Goal: Task Accomplishment & Management: Manage account settings

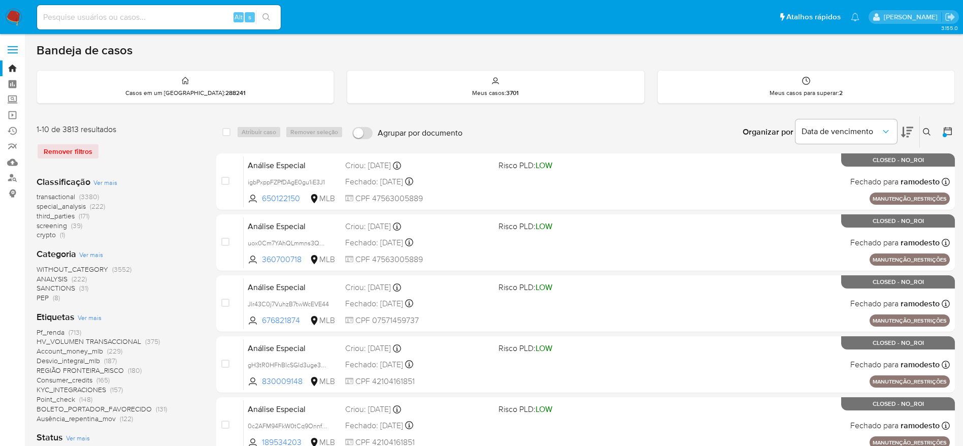
scroll to position [76, 0]
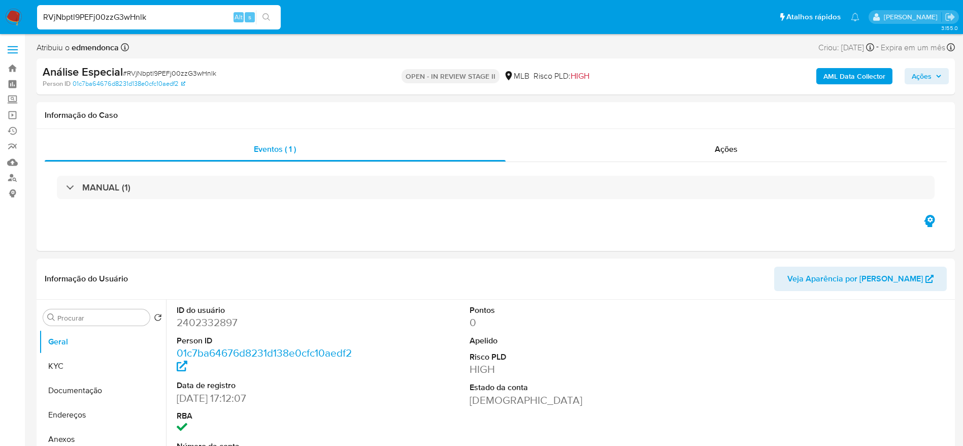
select select "10"
click at [178, 17] on input "RVjNbptl9PEFj00zzG3wHnlk" at bounding box center [159, 17] width 244 height 13
click at [193, 22] on input "RVjNbptl9PEFj00zzG3wHnlk" at bounding box center [159, 17] width 244 height 13
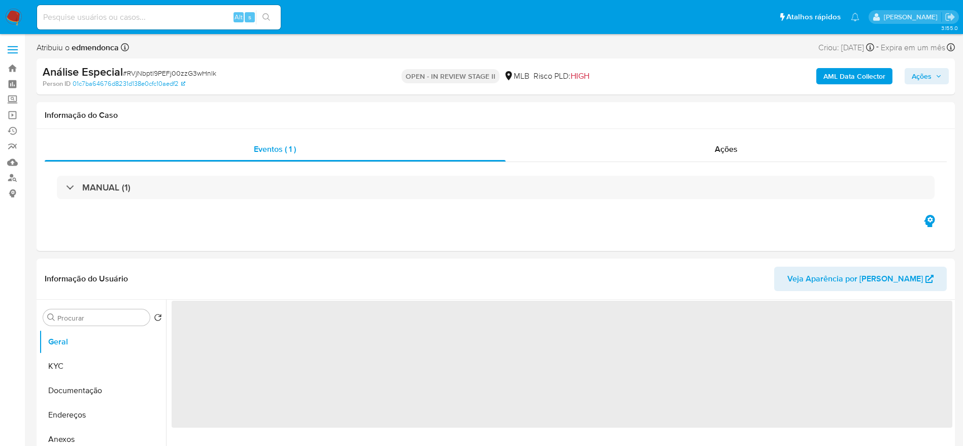
click at [947, 86] on div "AML Data Collector Ações" at bounding box center [799, 76] width 300 height 24
click at [939, 74] on icon "button" at bounding box center [939, 76] width 6 height 6
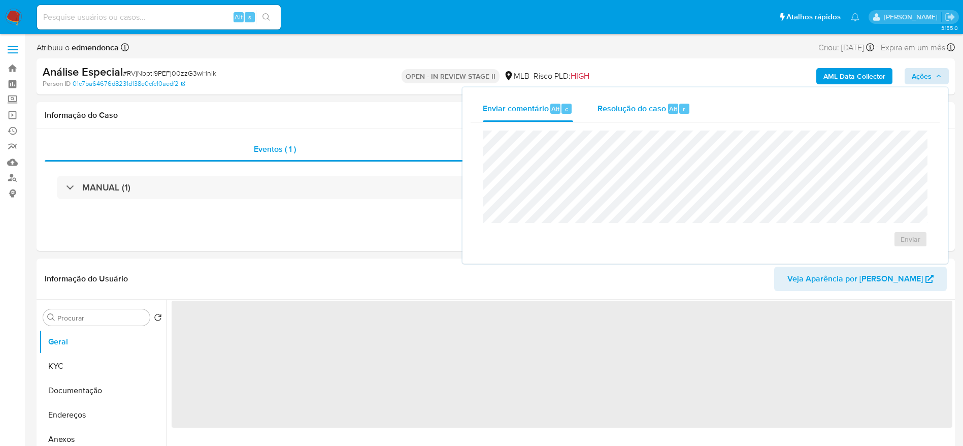
click at [640, 112] on span "Resolução do caso" at bounding box center [632, 109] width 69 height 12
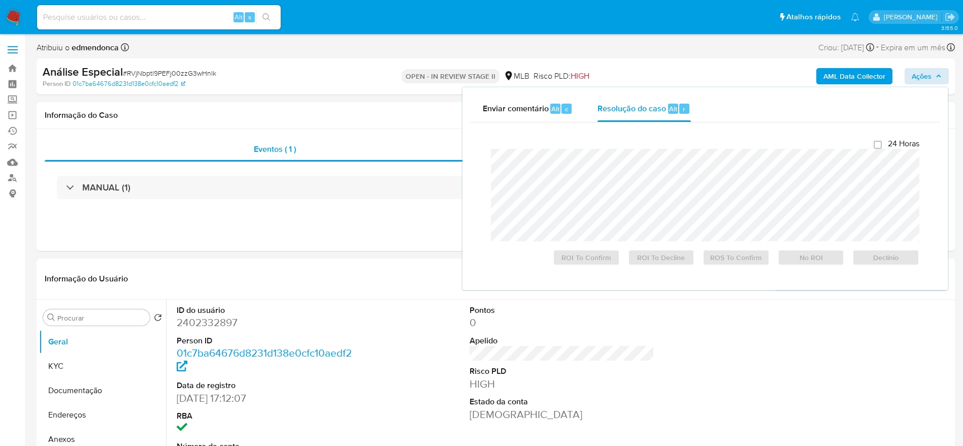
select select "10"
click at [658, 260] on span "ROI To Decline" at bounding box center [661, 257] width 53 height 14
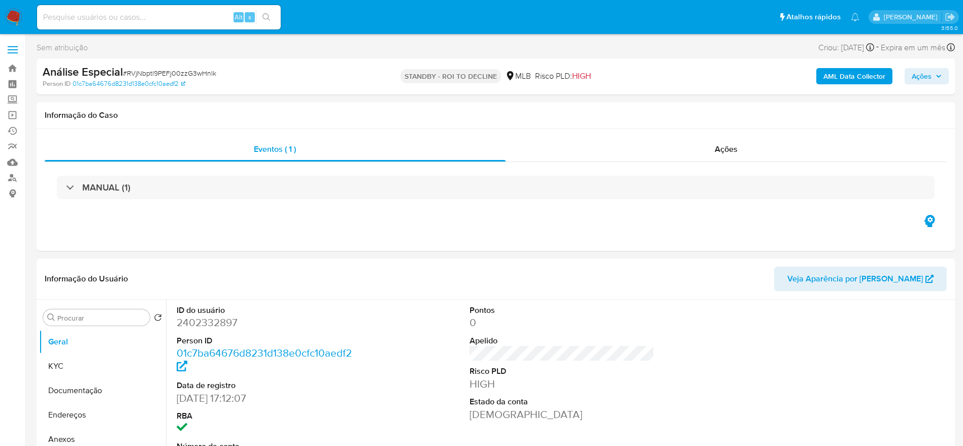
click at [192, 68] on div "Análise Especial # RVjNbptl9PEFj00zzG3wHnlk" at bounding box center [192, 71] width 298 height 15
select select "10"
click at [192, 68] on span "# RVjNbptl9PEFj00zzG3wHnlk" at bounding box center [169, 73] width 93 height 10
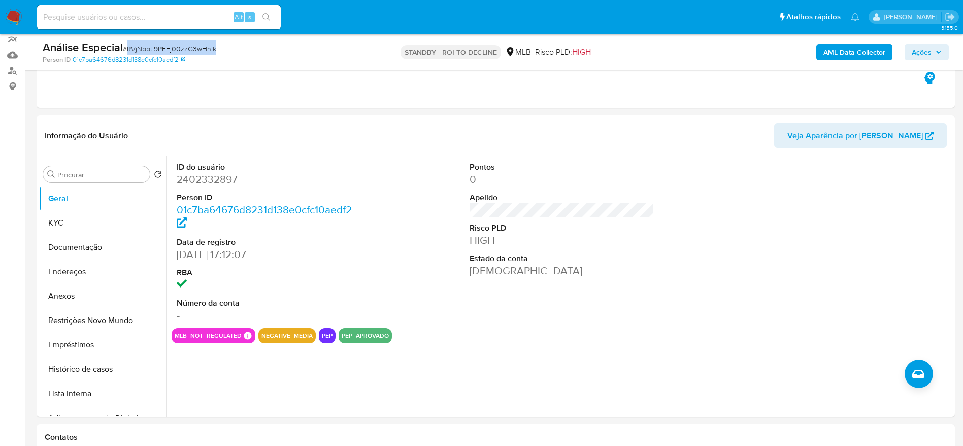
scroll to position [152, 0]
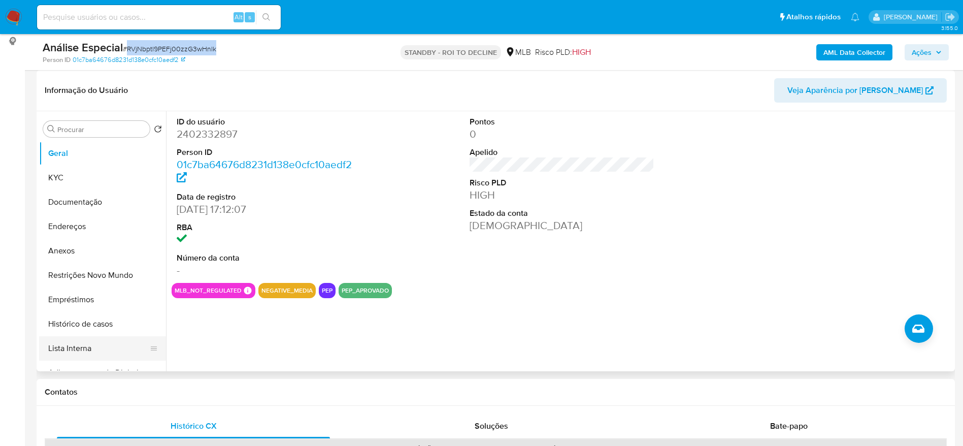
click at [76, 345] on button "Lista Interna" at bounding box center [98, 348] width 119 height 24
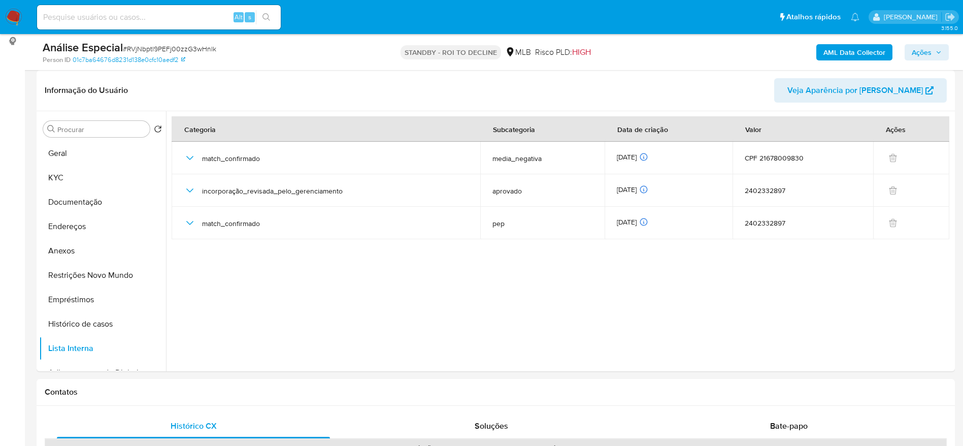
click at [189, 24] on div "Alt s" at bounding box center [159, 17] width 244 height 24
click at [187, 12] on input at bounding box center [159, 17] width 244 height 13
paste input "vO1f2kJXqDQpViPXg2byfIZi"
type input "vO1f2kJXqDQpViPXg2byfIZi"
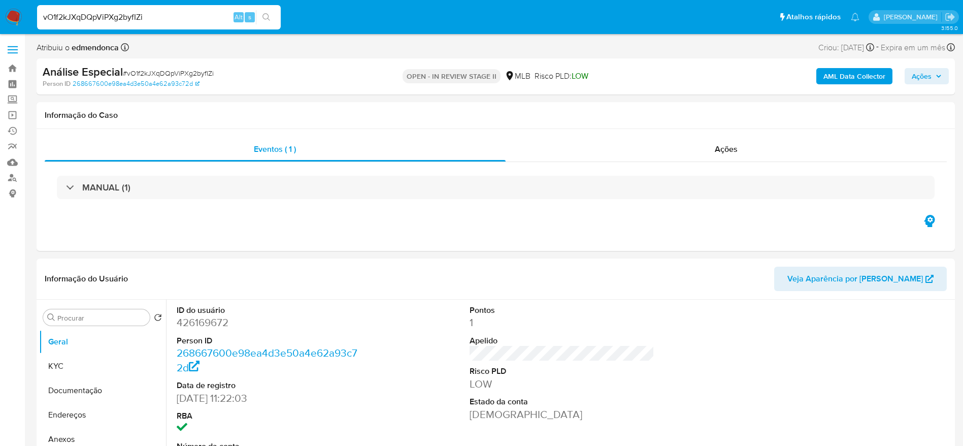
select select "10"
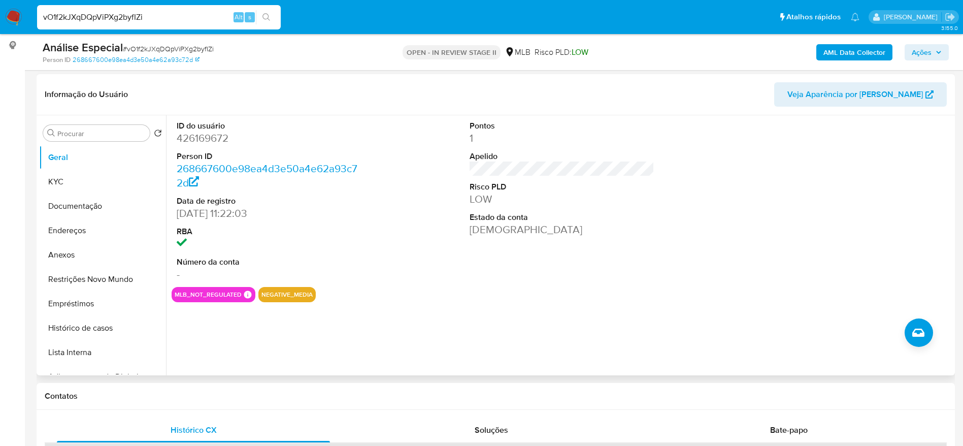
scroll to position [152, 0]
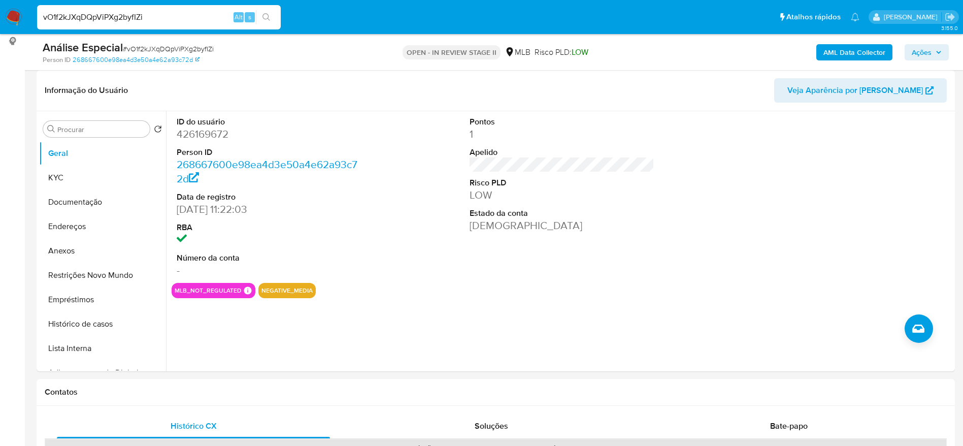
click at [104, 17] on input "vO1f2kJXqDQpViPXg2byfIZi" at bounding box center [159, 17] width 244 height 13
click at [789, 214] on div at bounding box center [854, 197] width 195 height 172
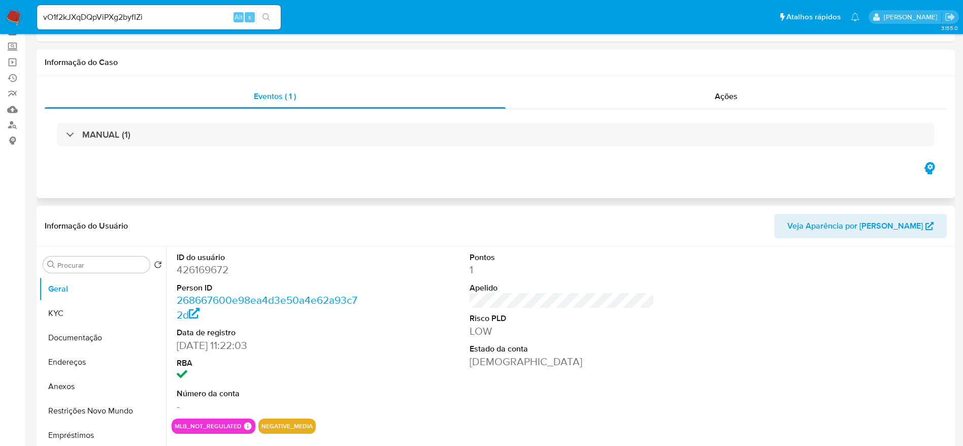
scroll to position [0, 0]
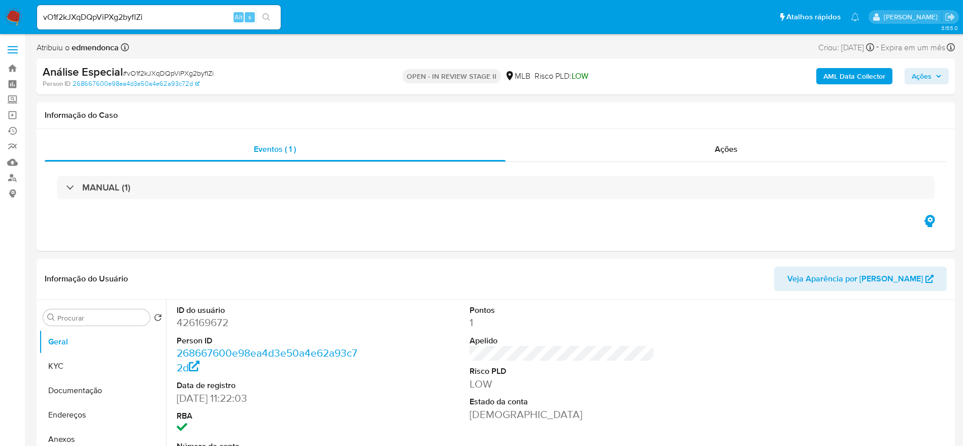
click at [932, 78] on span "Ações" at bounding box center [927, 76] width 30 height 14
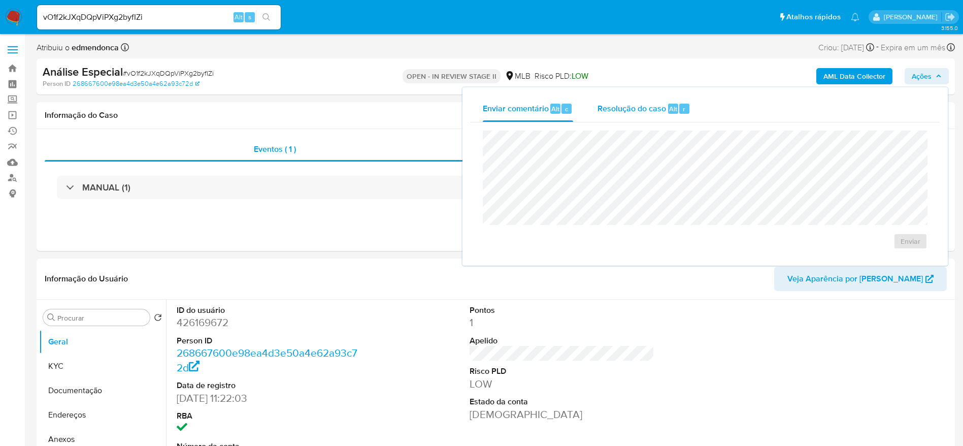
click at [618, 98] on div "Resolução do caso Alt r" at bounding box center [644, 108] width 93 height 26
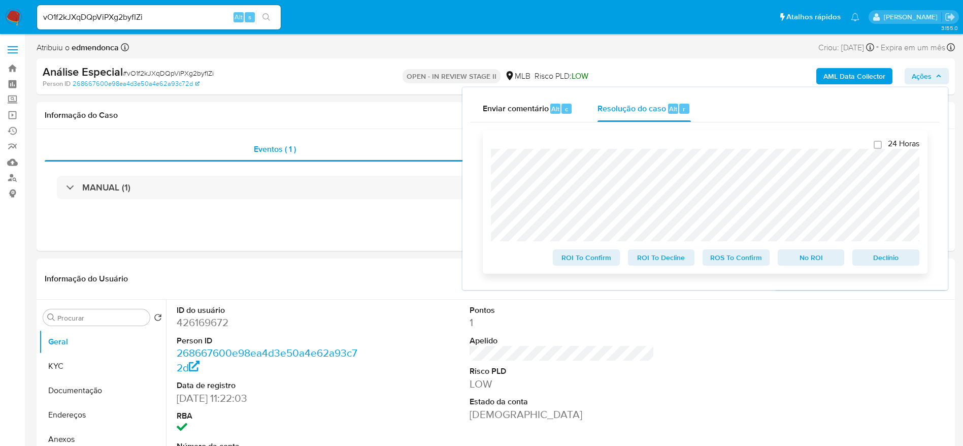
click at [667, 258] on span "ROI To Decline" at bounding box center [661, 257] width 53 height 14
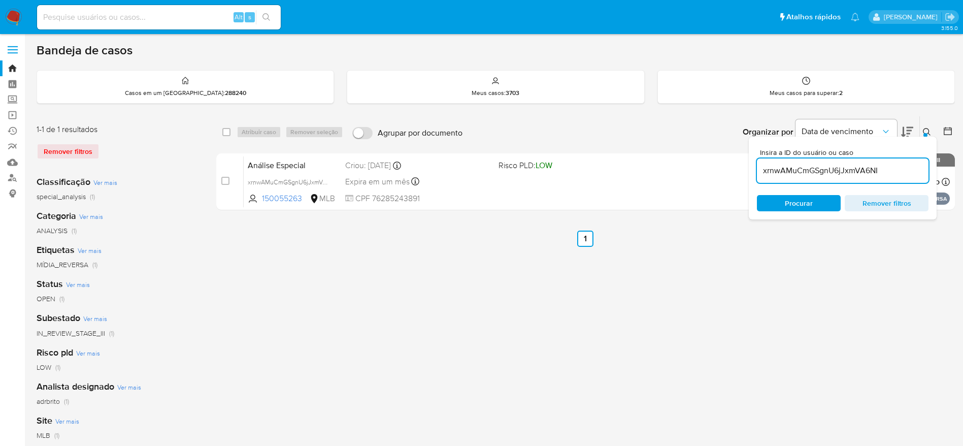
click at [866, 172] on input "xrnwAMuCmGSgnU6jJxmVA6NI" at bounding box center [843, 170] width 172 height 13
paste input "RVjNbptl9PEFj00zzG3wHnlk"
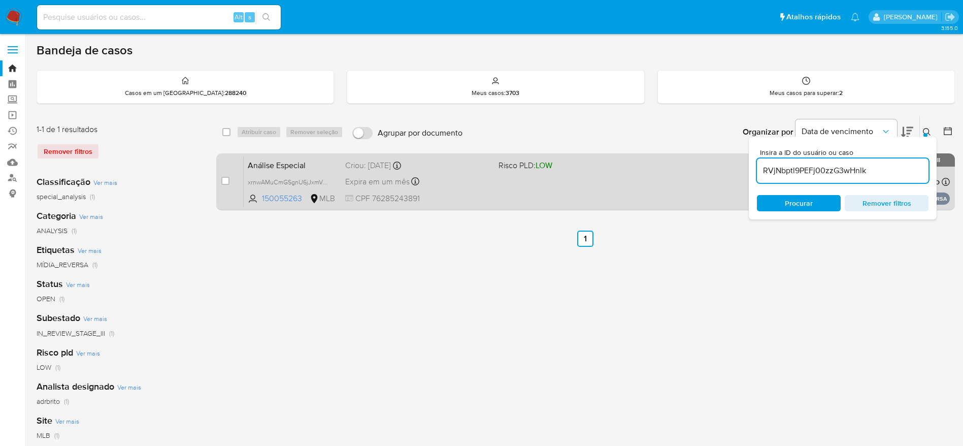
type input "RVjNbptl9PEFj00zzG3wHnlk"
click at [225, 181] on input "checkbox" at bounding box center [225, 181] width 8 height 8
checkbox input "true"
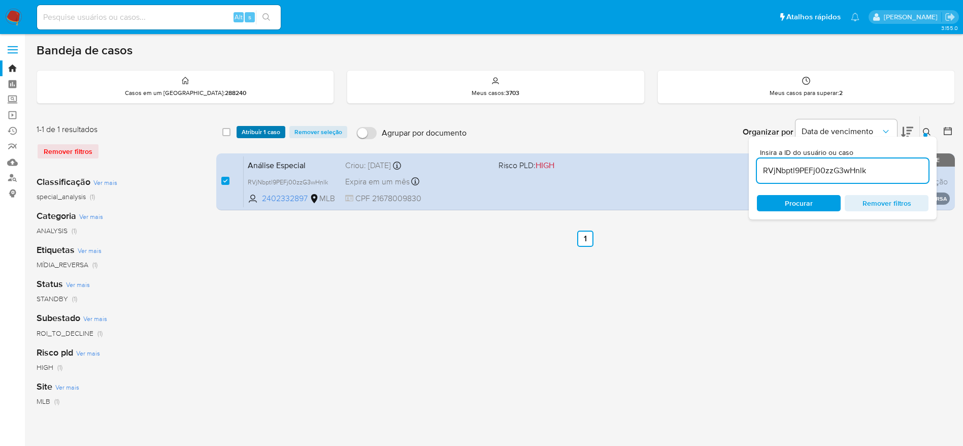
click at [261, 131] on span "Atribuir 1 caso" at bounding box center [261, 132] width 39 height 10
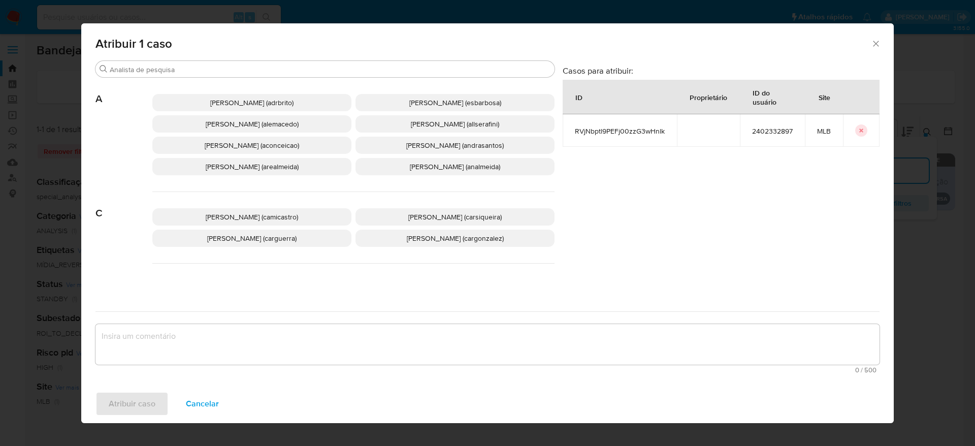
click at [274, 100] on span "Adriano Azeredo Brito (adrbrito)" at bounding box center [251, 102] width 83 height 10
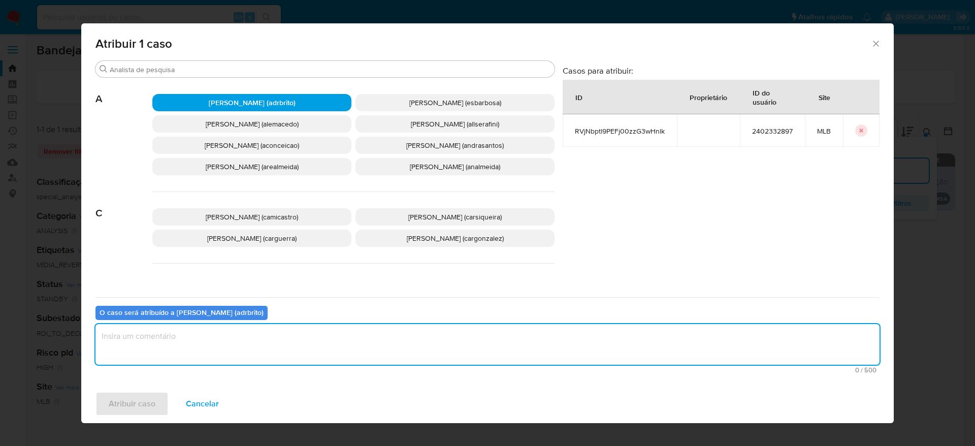
click at [248, 337] on textarea "assign-modal" at bounding box center [487, 344] width 784 height 41
type textarea "."
click at [104, 405] on button "Atribuir caso" at bounding box center [131, 403] width 73 height 24
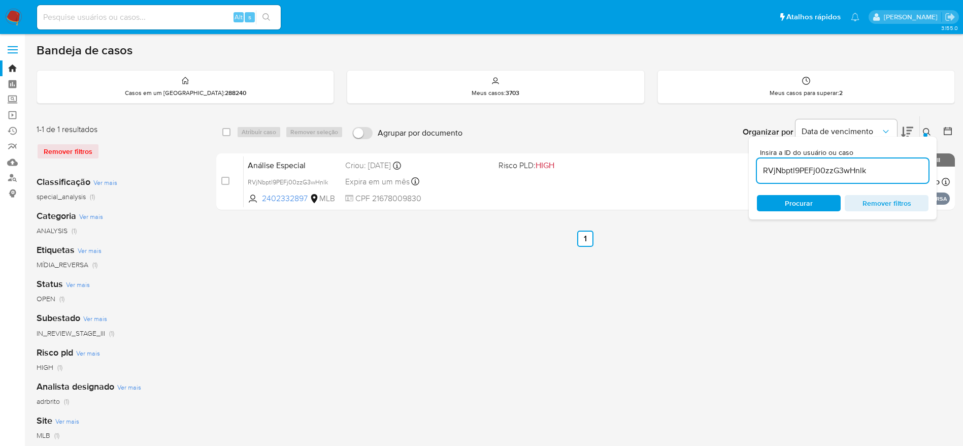
click at [924, 128] on icon at bounding box center [927, 132] width 8 height 8
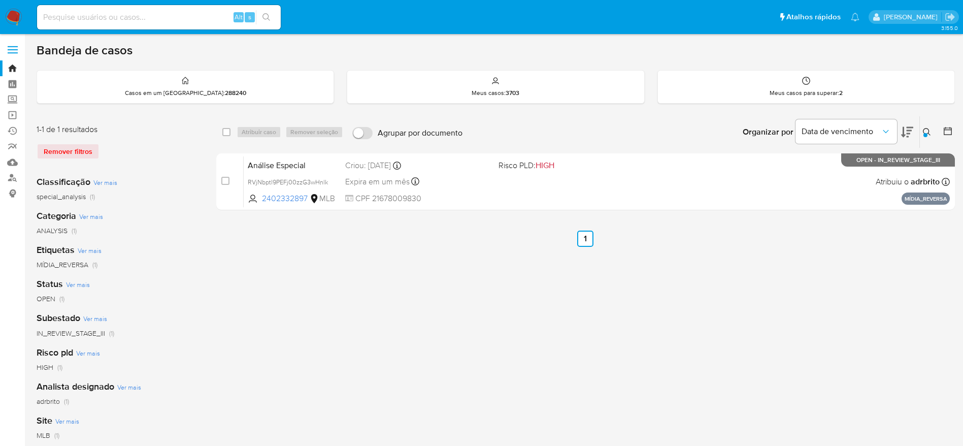
click at [920, 126] on button at bounding box center [928, 132] width 17 height 12
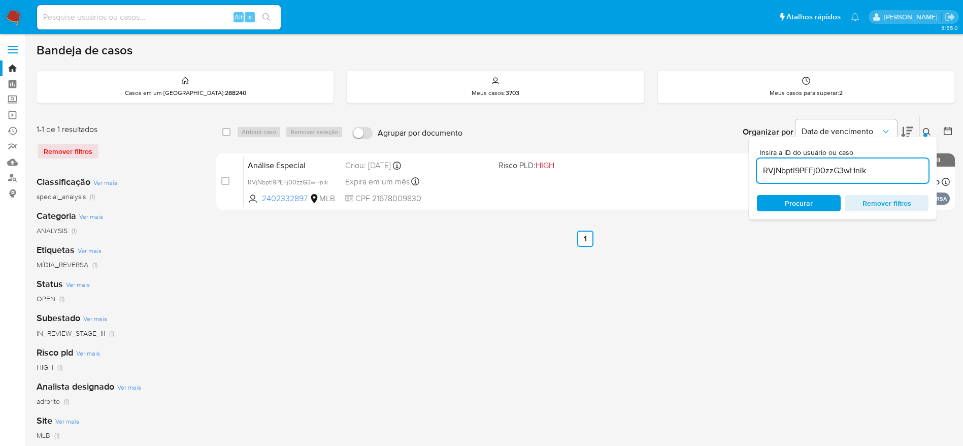
click at [870, 174] on input "RVjNbptl9PEFj00zzG3wHnlk" at bounding box center [843, 170] width 172 height 13
type input "vO1f2kJXqDQpViPXg2byfIZi"
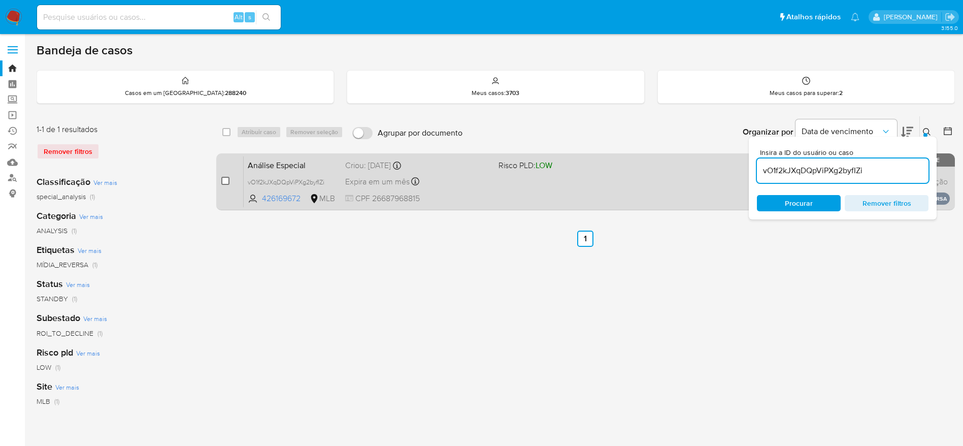
click at [227, 184] on input "checkbox" at bounding box center [225, 181] width 8 height 8
checkbox input "true"
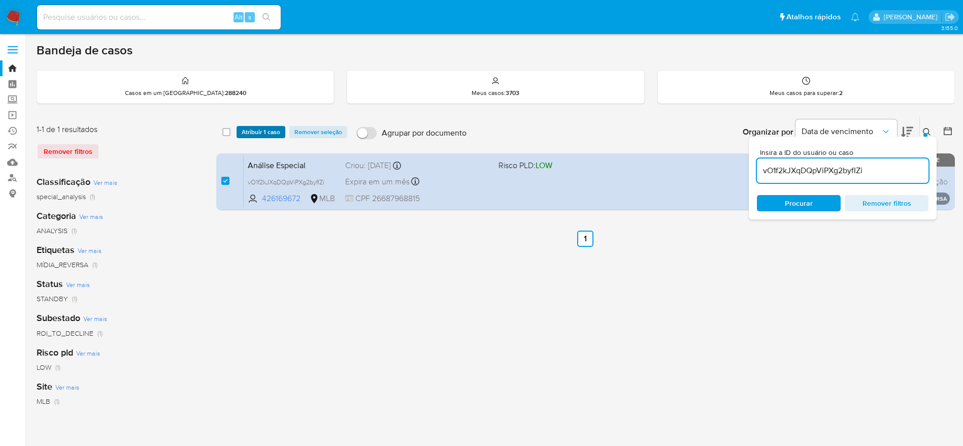
click at [278, 135] on span "Atribuir 1 caso" at bounding box center [261, 132] width 39 height 10
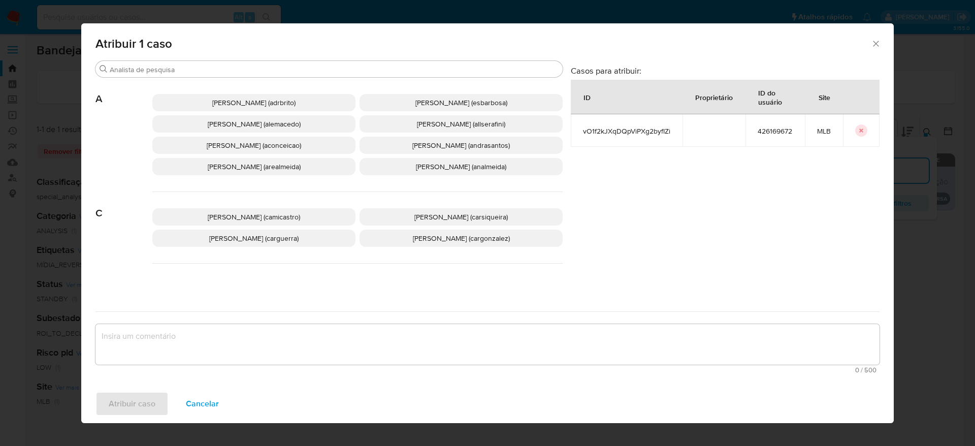
click at [275, 103] on span "Adriano Azeredo Brito (adrbrito)" at bounding box center [253, 102] width 83 height 10
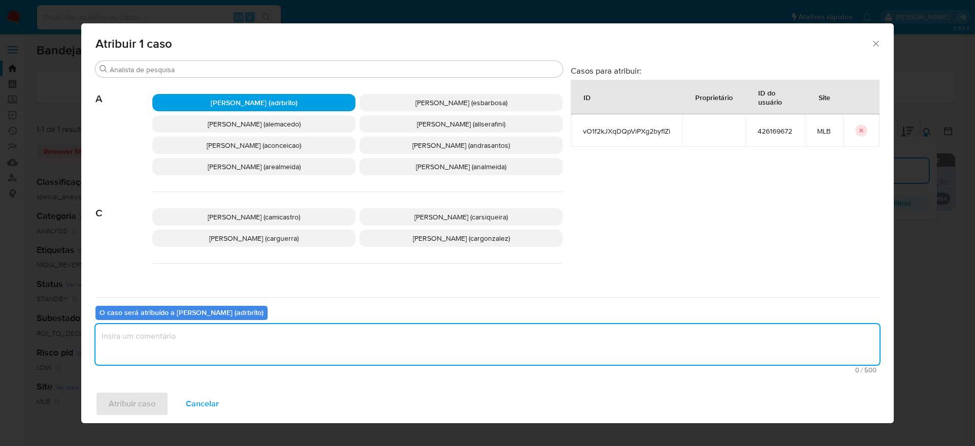
click at [306, 342] on textarea "assign-modal" at bounding box center [487, 344] width 784 height 41
type textarea "."
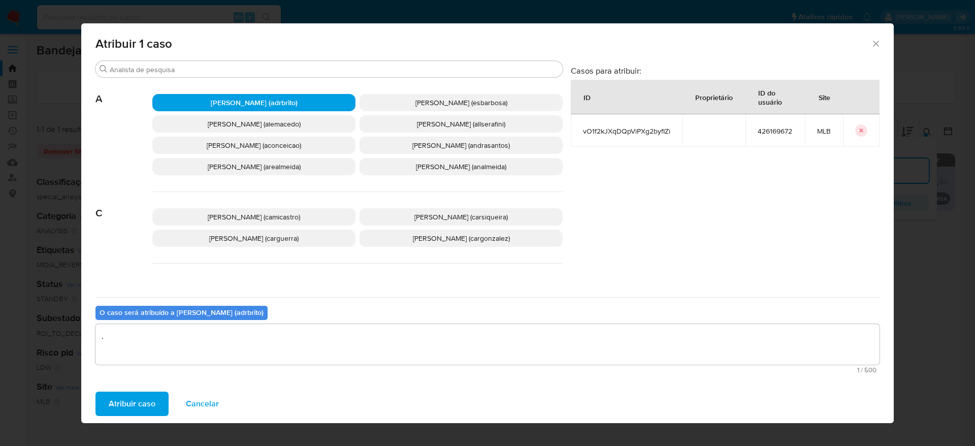
click at [132, 401] on span "Atribuir caso" at bounding box center [132, 403] width 47 height 22
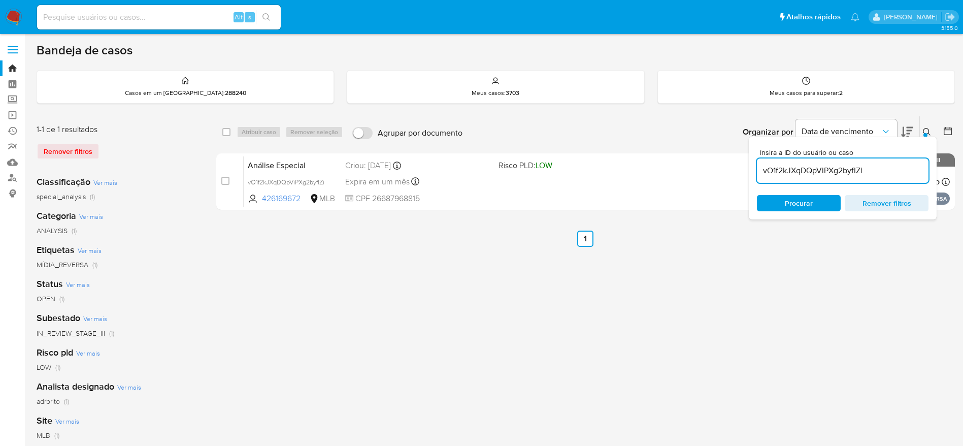
click at [367, 281] on div "select-all-cases-checkbox Atribuir caso Remover seleção Agrupar por documento O…" at bounding box center [585, 339] width 739 height 446
click at [7, 16] on img at bounding box center [13, 17] width 17 height 17
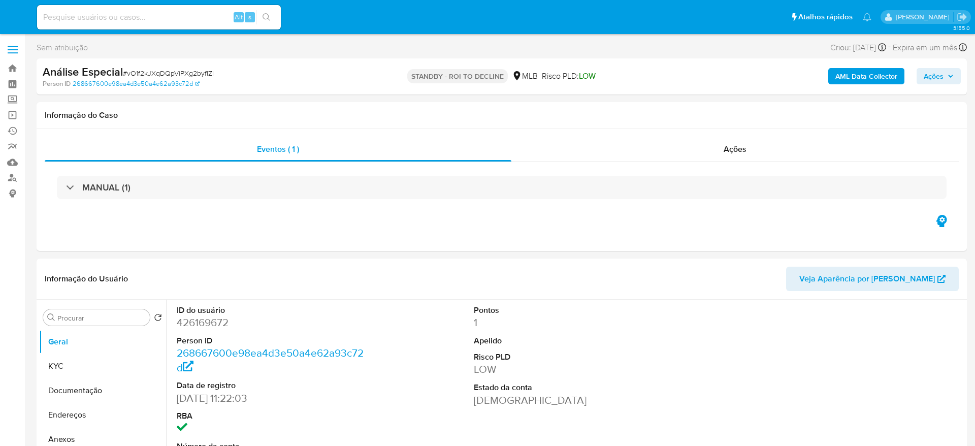
select select "10"
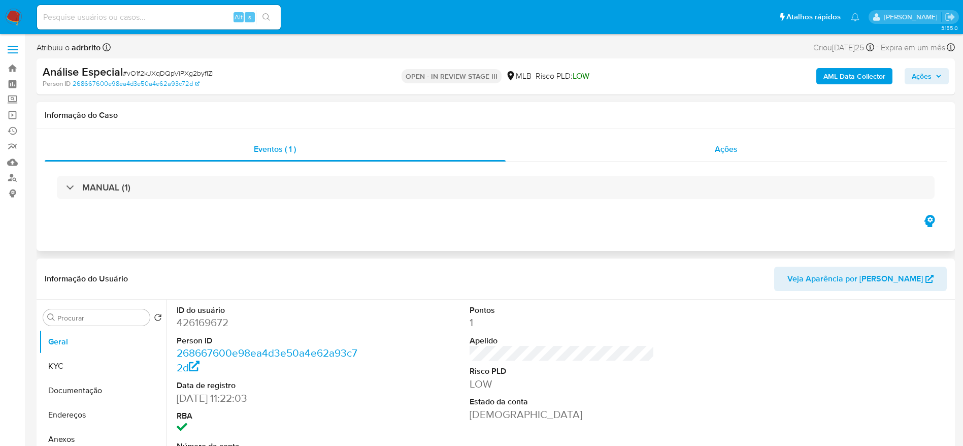
click at [664, 146] on div "Ações" at bounding box center [727, 149] width 442 height 24
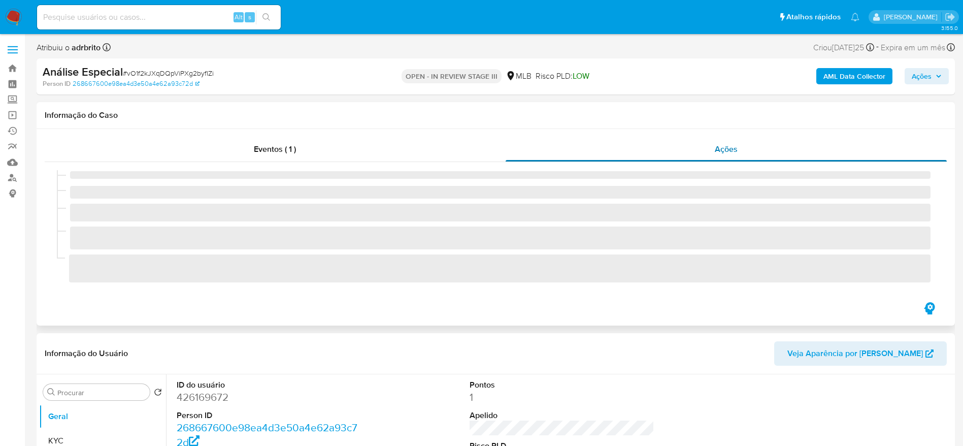
select select "10"
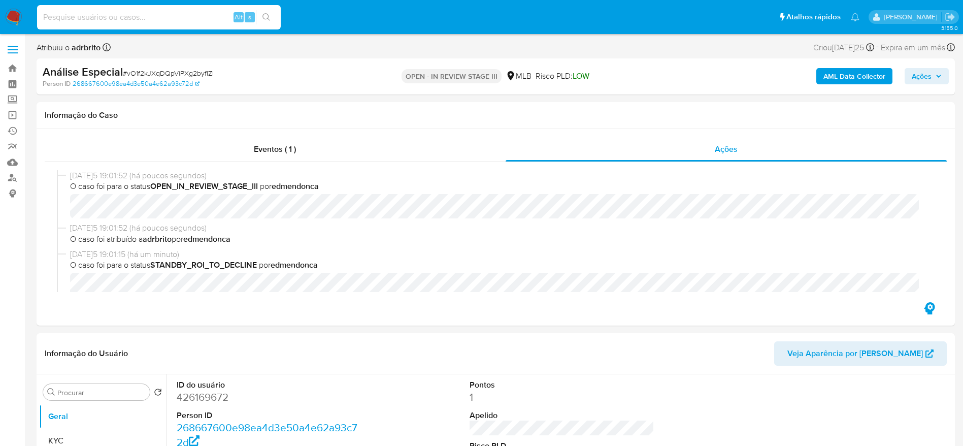
click at [132, 15] on input at bounding box center [159, 17] width 244 height 13
paste input "rkaREQNca0oqCReXnn4L4KOe"
type input "rkaREQNca0oqCReXnn4L4KOe"
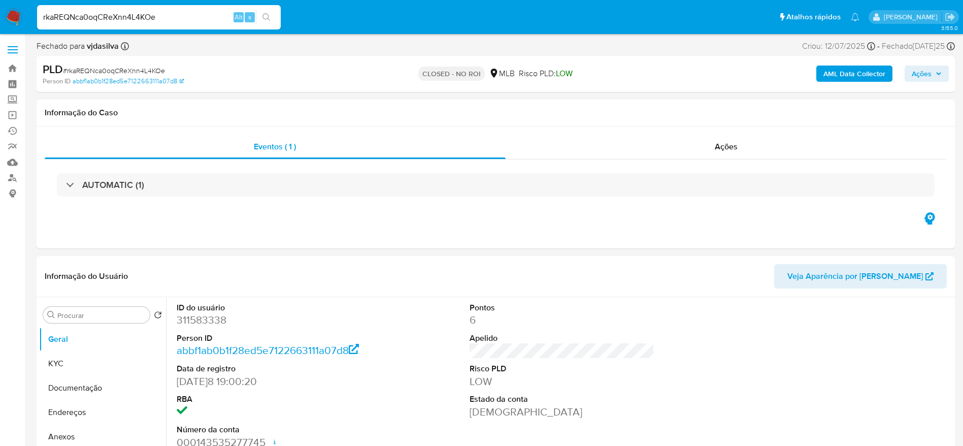
select select "10"
click at [722, 152] on div "Ações" at bounding box center [727, 147] width 442 height 24
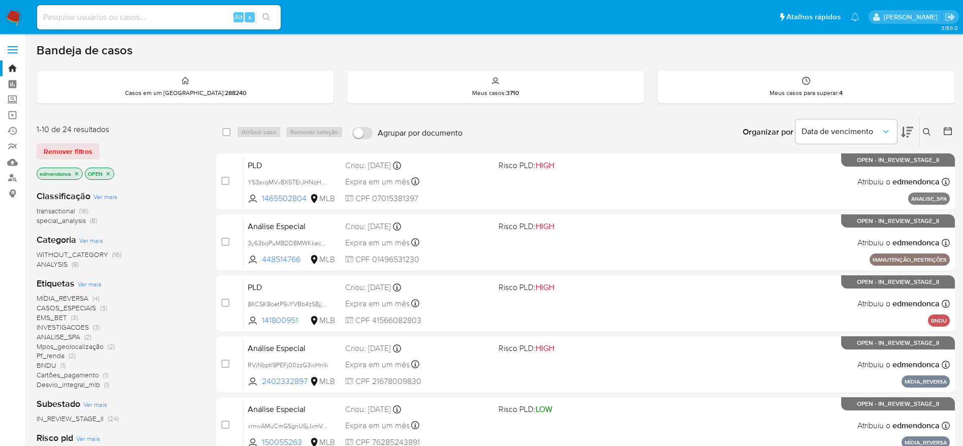
click at [187, 22] on input at bounding box center [159, 17] width 244 height 13
paste input "LzPJao29H7tYvfFMPWXKOiYM"
type input "LzPJao29H7tYvfFMPWXKOiYM"
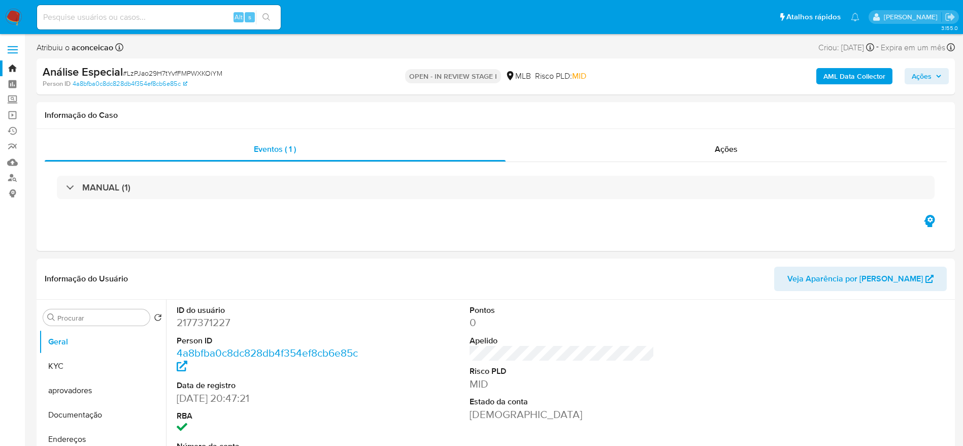
select select "10"
click at [679, 151] on div "Ações" at bounding box center [727, 149] width 442 height 24
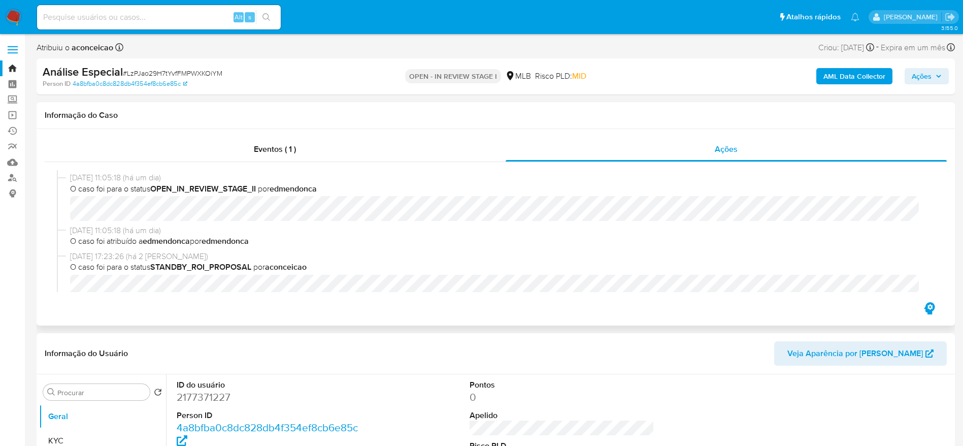
scroll to position [152, 0]
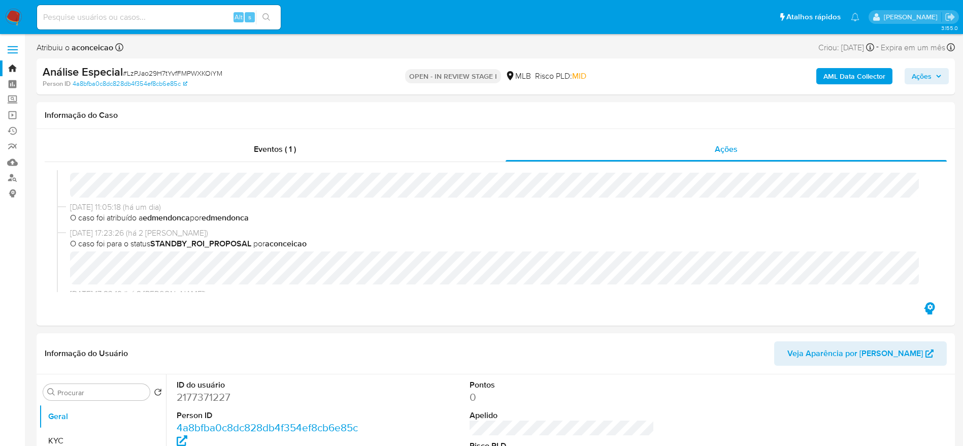
click at [139, 11] on input at bounding box center [159, 17] width 244 height 13
paste input "LC4utMmVRI1gP53vMNJb6tTJ"
type input "LC4utMmVRI1gP53vMNJb6tTJ"
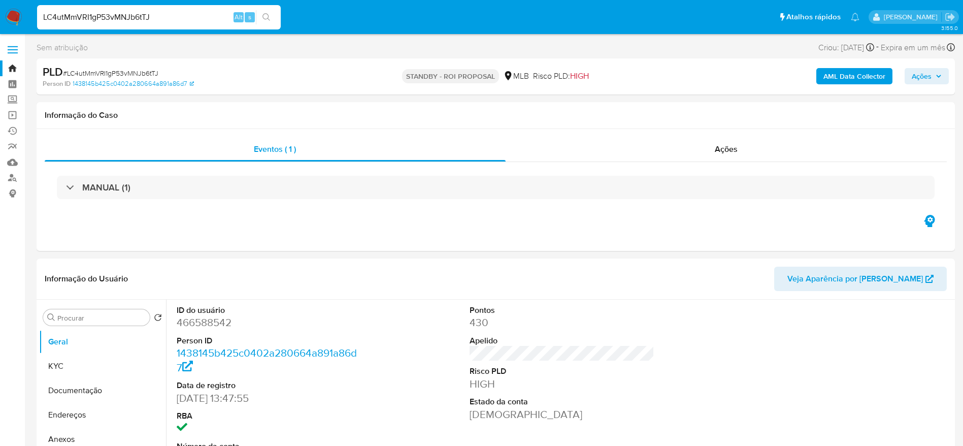
scroll to position [76, 0]
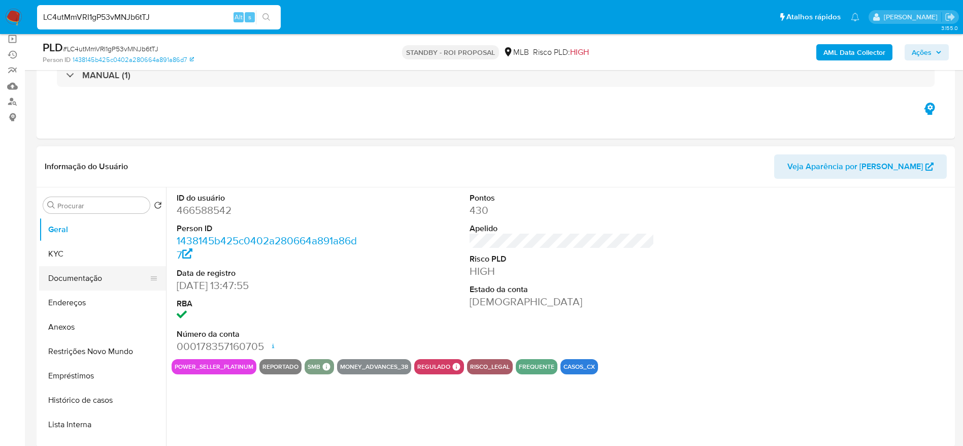
select select "10"
click at [67, 274] on button "Documentação" at bounding box center [98, 278] width 119 height 24
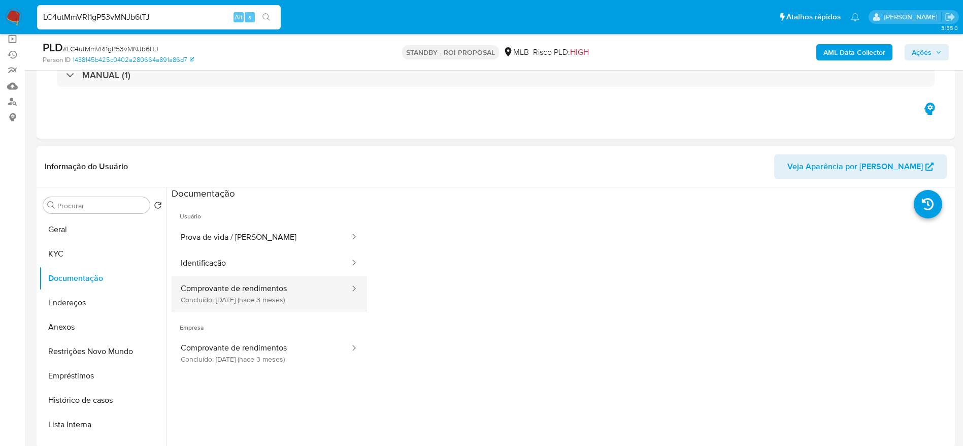
click at [281, 284] on button "Comprovante de rendimentos Concluído: 02/06/2025 (hace 3 meses)" at bounding box center [261, 293] width 179 height 35
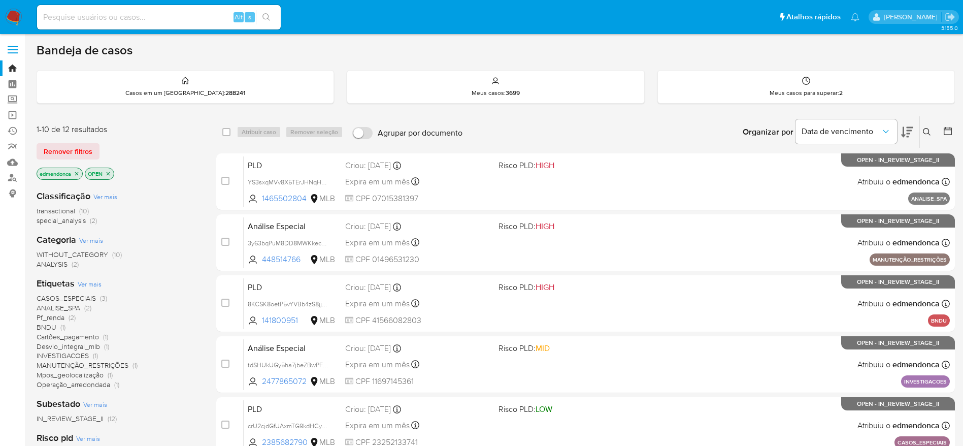
click at [77, 175] on icon "close-filter" at bounding box center [77, 174] width 4 height 4
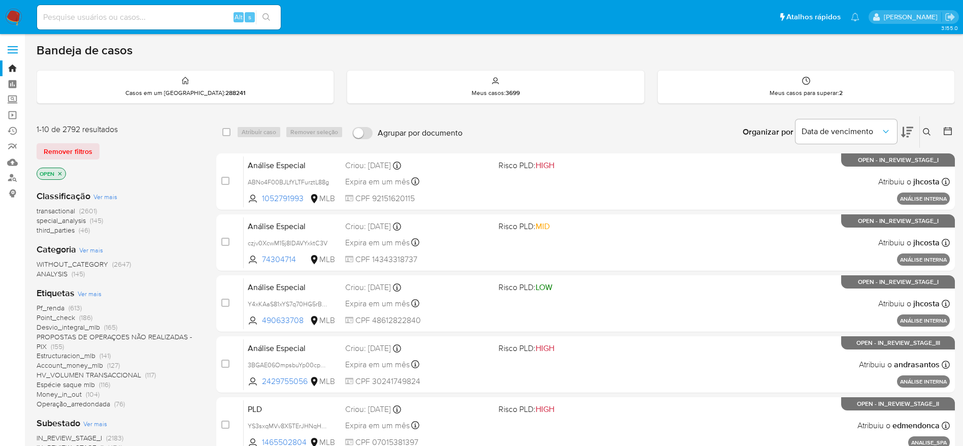
click at [60, 173] on icon "close-filter" at bounding box center [60, 174] width 6 height 6
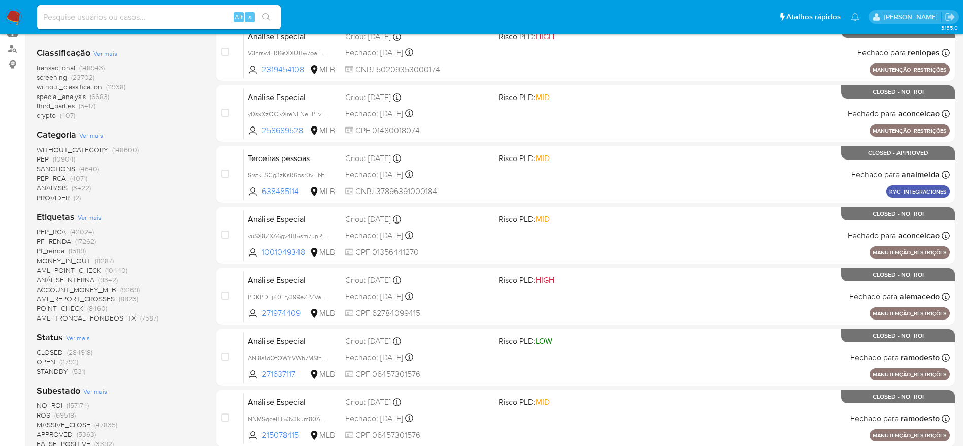
scroll to position [152, 0]
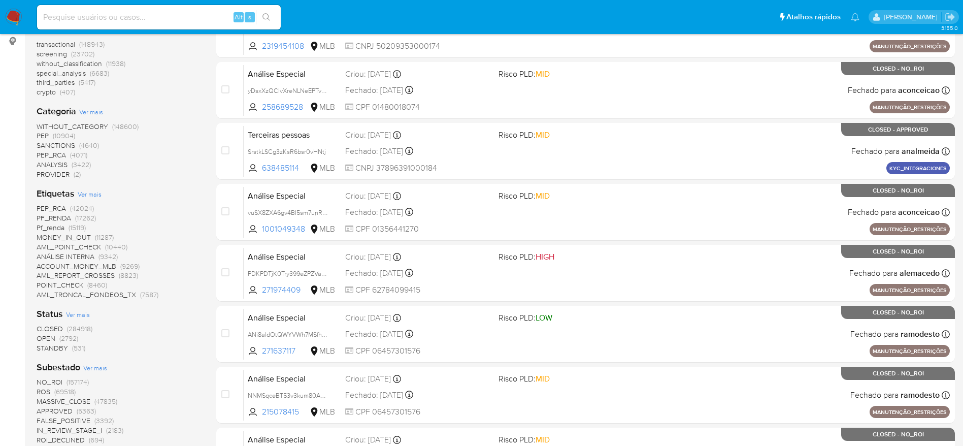
click at [57, 348] on span "STANDBY" at bounding box center [52, 348] width 31 height 10
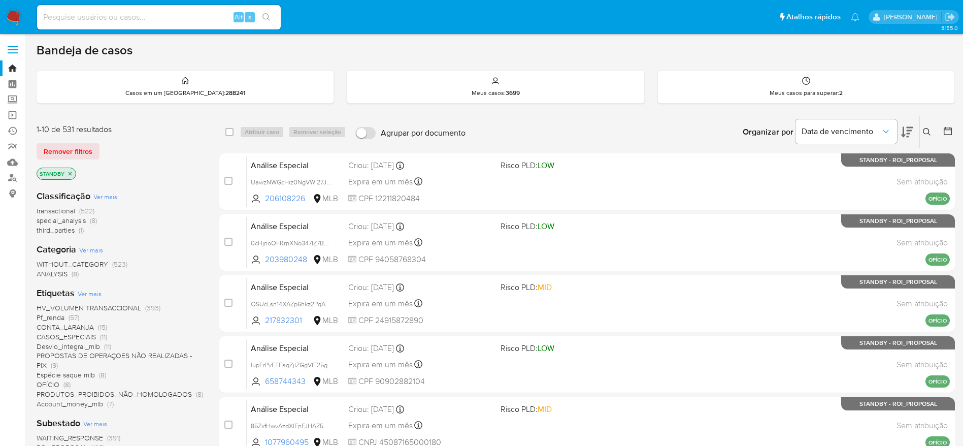
click at [948, 125] on div at bounding box center [946, 131] width 18 height 31
click at [949, 127] on icon at bounding box center [948, 131] width 8 height 8
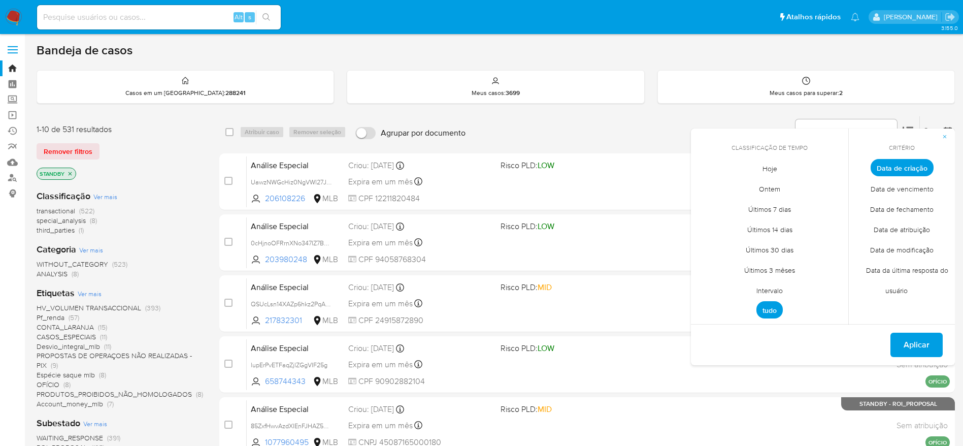
click at [918, 163] on span "Data de criação" at bounding box center [902, 167] width 63 height 17
click at [770, 167] on span "Hoje" at bounding box center [770, 168] width 36 height 21
click at [773, 297] on span "Intervalo" at bounding box center [770, 290] width 48 height 21
click at [707, 180] on icon "Mes anterior" at bounding box center [707, 186] width 12 height 12
click at [734, 224] on button "1" at bounding box center [729, 224] width 16 height 16
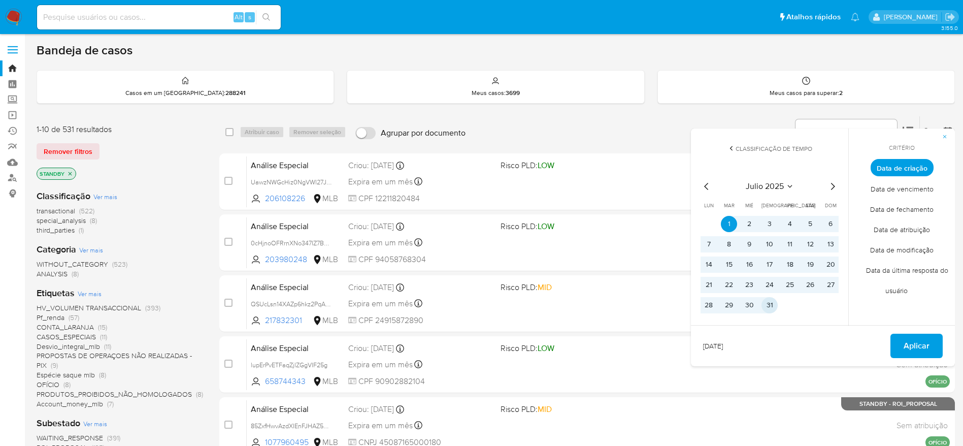
click at [774, 309] on button "31" at bounding box center [769, 305] width 16 height 16
click at [926, 340] on span "Aplicar" at bounding box center [917, 346] width 26 height 22
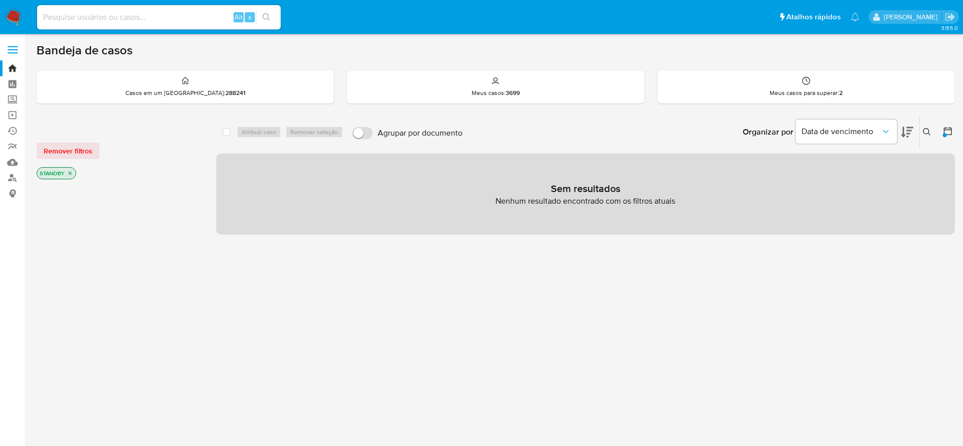
click at [70, 171] on icon "close-filter" at bounding box center [70, 173] width 6 height 6
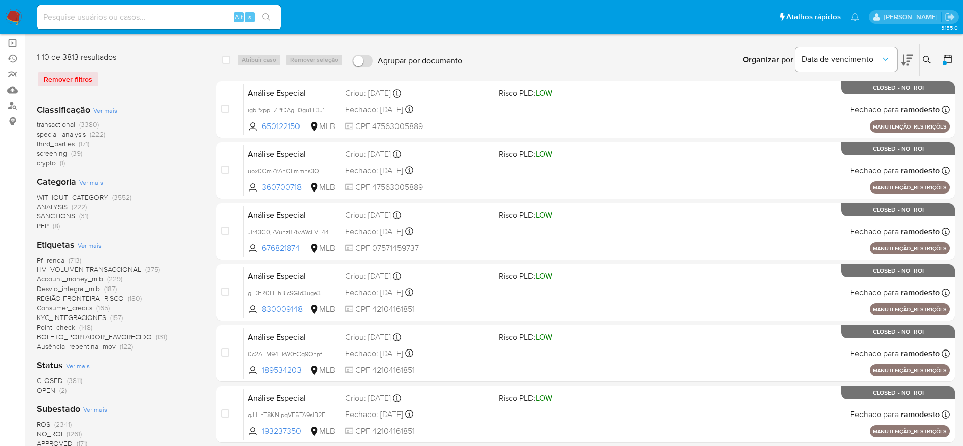
scroll to position [152, 0]
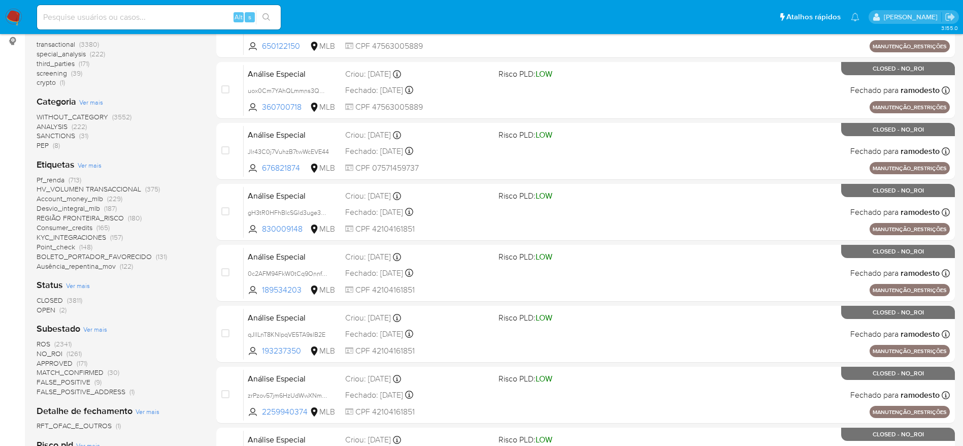
click at [54, 308] on span "OPEN" at bounding box center [46, 310] width 19 height 10
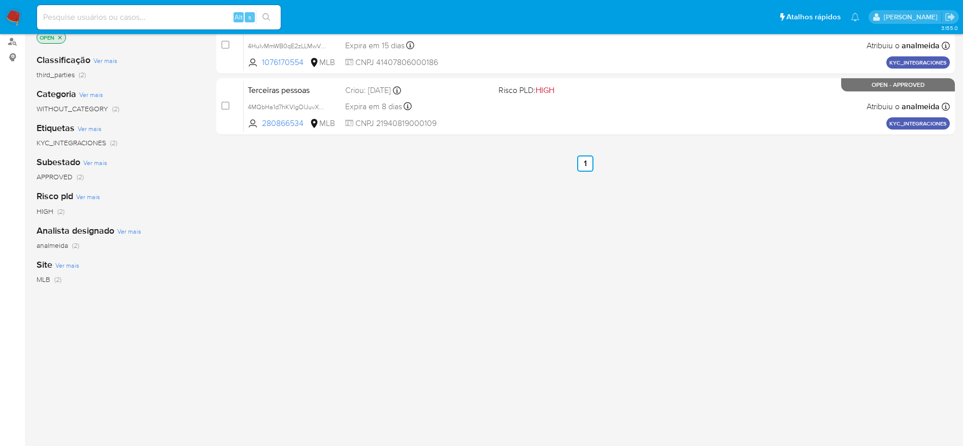
scroll to position [60, 0]
